Goal: Task Accomplishment & Management: Use online tool/utility

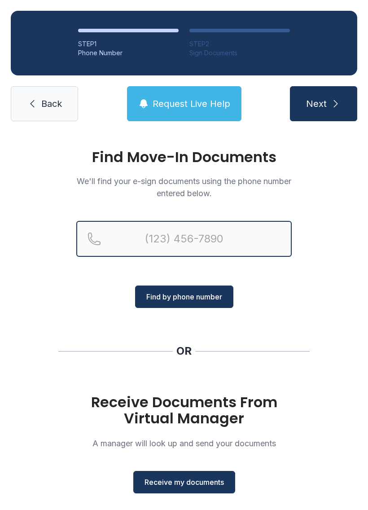
click at [222, 235] on input "Reservation phone number" at bounding box center [183, 239] width 215 height 36
type input "[PHONE_NUMBER]"
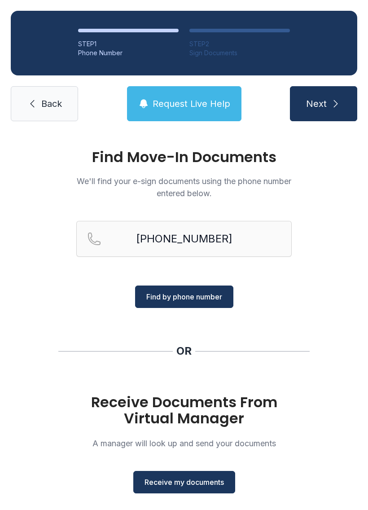
click at [206, 297] on span "Find by phone number" at bounding box center [184, 296] width 76 height 11
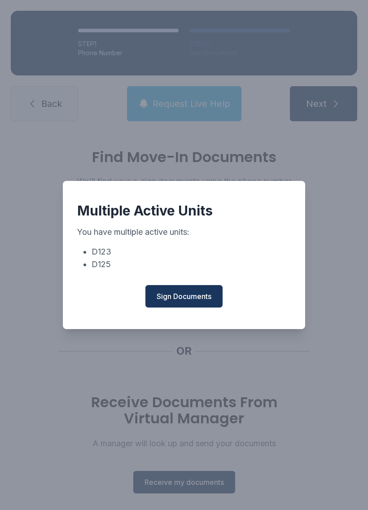
click at [196, 300] on span "Sign Documents" at bounding box center [184, 296] width 55 height 11
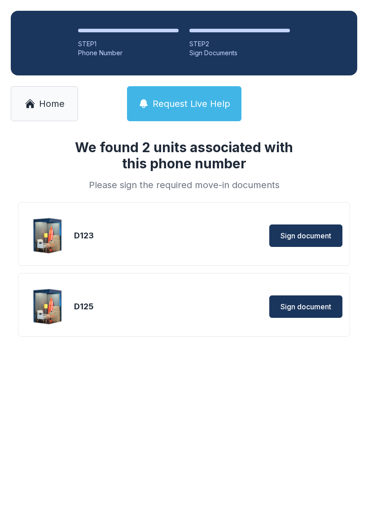
click at [320, 305] on span "Sign document" at bounding box center [305, 306] width 51 height 11
click at [317, 241] on button "Sign document" at bounding box center [305, 235] width 73 height 22
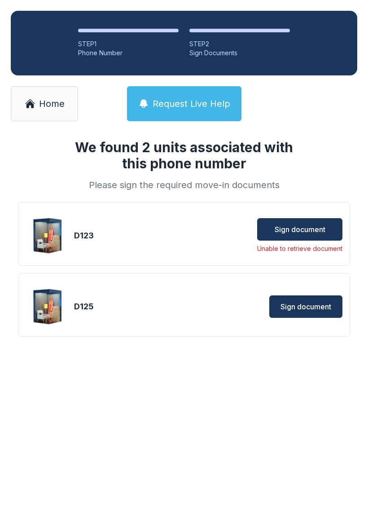
click at [57, 99] on span "Home" at bounding box center [52, 103] width 26 height 13
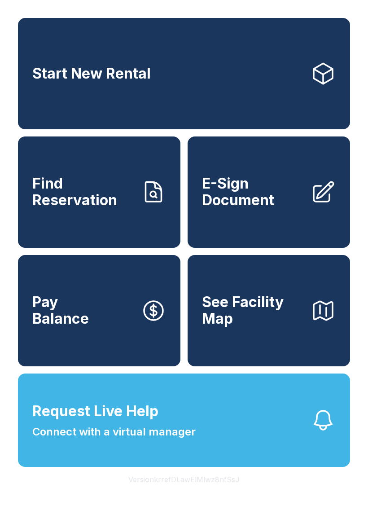
click at [255, 219] on link "E-Sign Document" at bounding box center [269, 191] width 162 height 111
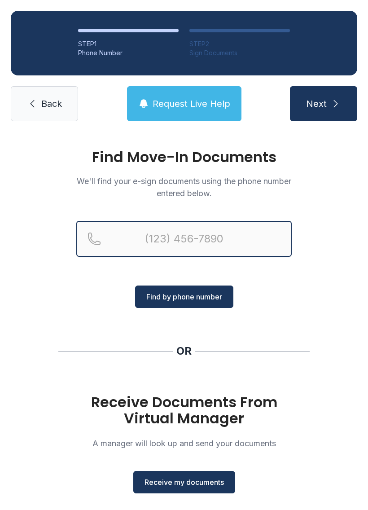
click at [236, 231] on input "Reservation phone number" at bounding box center [183, 239] width 215 height 36
type input "[PHONE_NUMBER]"
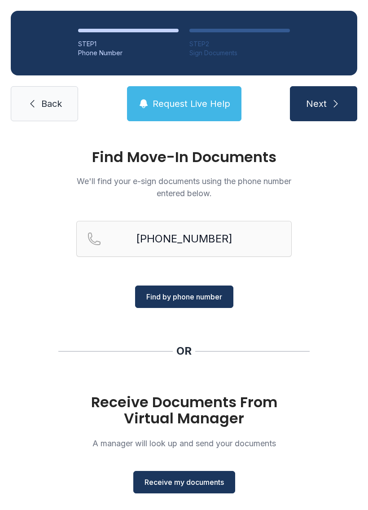
click at [212, 298] on span "Find by phone number" at bounding box center [184, 296] width 76 height 11
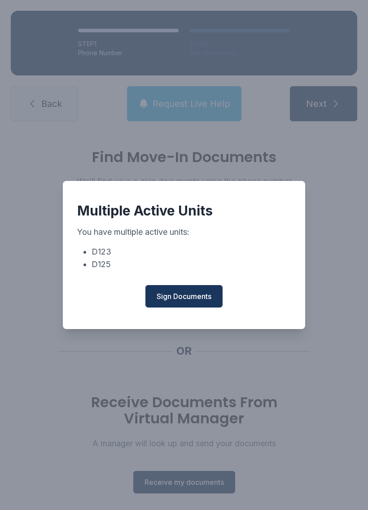
click at [201, 302] on span "Sign Documents" at bounding box center [184, 296] width 55 height 11
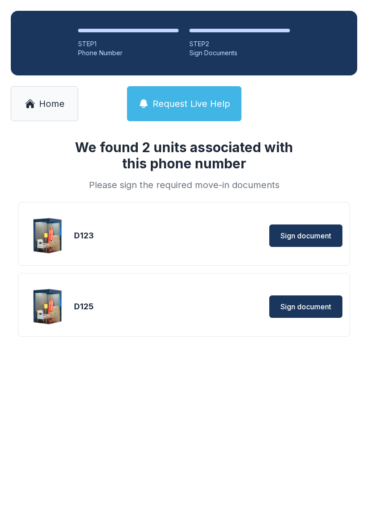
click at [328, 240] on span "Sign document" at bounding box center [305, 235] width 51 height 11
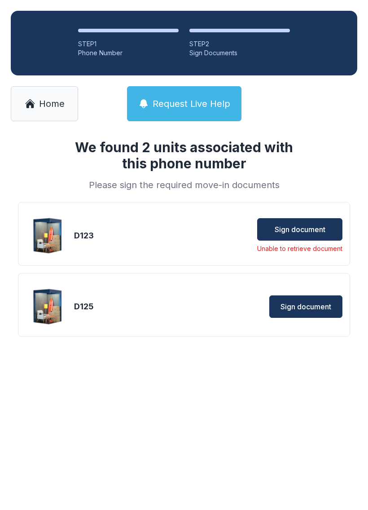
click at [303, 222] on button "Sign document" at bounding box center [299, 229] width 85 height 22
click at [325, 232] on span "Sign document" at bounding box center [300, 229] width 51 height 11
click at [79, 233] on div "D123" at bounding box center [115, 235] width 83 height 13
click at [54, 97] on link "Home" at bounding box center [44, 103] width 67 height 35
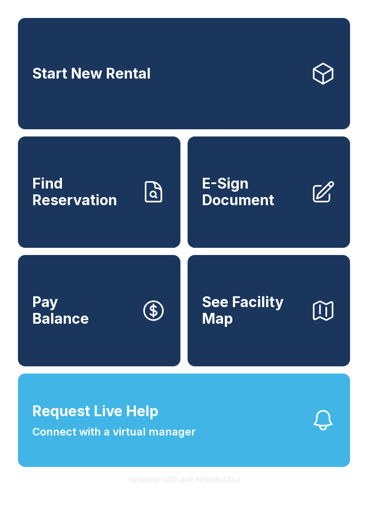
click at [260, 206] on span "E-Sign Document" at bounding box center [252, 191] width 101 height 33
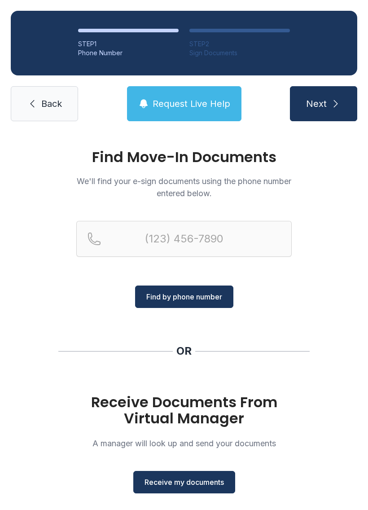
click at [185, 477] on span "Receive my documents" at bounding box center [184, 482] width 79 height 11
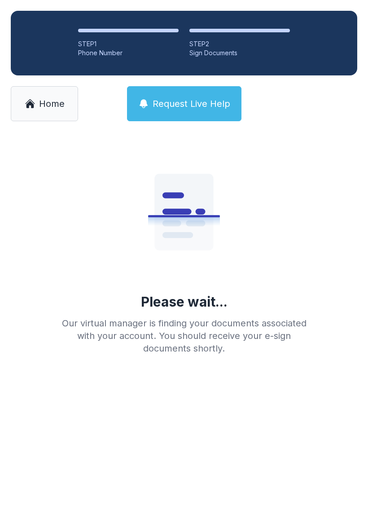
click at [59, 98] on span "Home" at bounding box center [52, 103] width 26 height 13
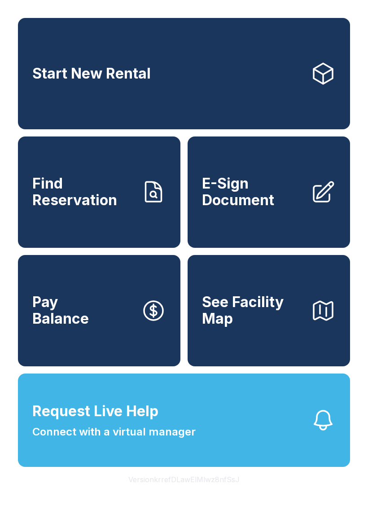
click at [288, 229] on link "E-Sign Document" at bounding box center [269, 191] width 162 height 111
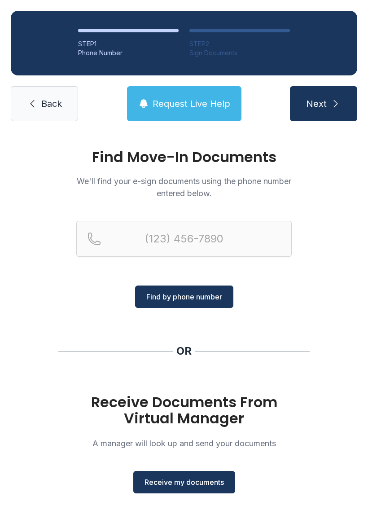
click at [188, 487] on span "Receive my documents" at bounding box center [184, 482] width 79 height 11
